Goal: Task Accomplishment & Management: Use online tool/utility

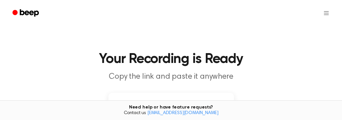
scroll to position [90, 0]
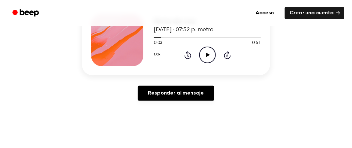
scroll to position [33, 0]
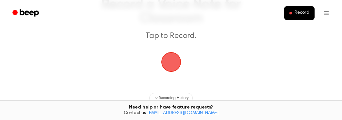
scroll to position [65, 0]
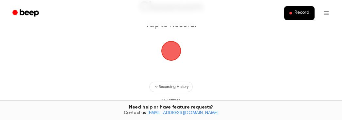
click at [171, 52] on span "button" at bounding box center [171, 51] width 18 height 18
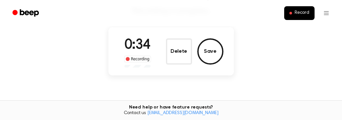
click at [224, 23] on div "Record" at bounding box center [171, 13] width 327 height 26
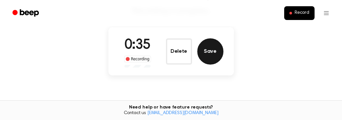
click at [202, 55] on button "Save" at bounding box center [210, 51] width 26 height 26
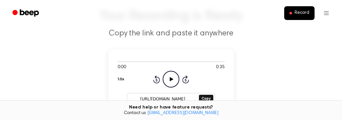
scroll to position [30, 0]
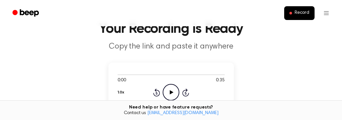
click at [169, 93] on icon "Play Audio" at bounding box center [171, 92] width 17 height 17
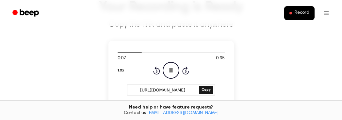
scroll to position [63, 0]
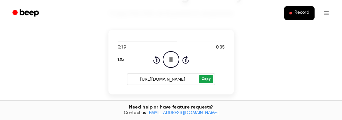
click at [209, 79] on button "Copy" at bounding box center [206, 79] width 14 height 8
click at [277, 75] on main "Your Recording is Ready Copy the link and paste it anywhere 0:27 0:35 1.0x Rewi…" at bounding box center [171, 91] width 342 height 309
click at [204, 81] on button "Copy" at bounding box center [206, 79] width 14 height 8
